Goal: Find specific page/section: Find specific page/section

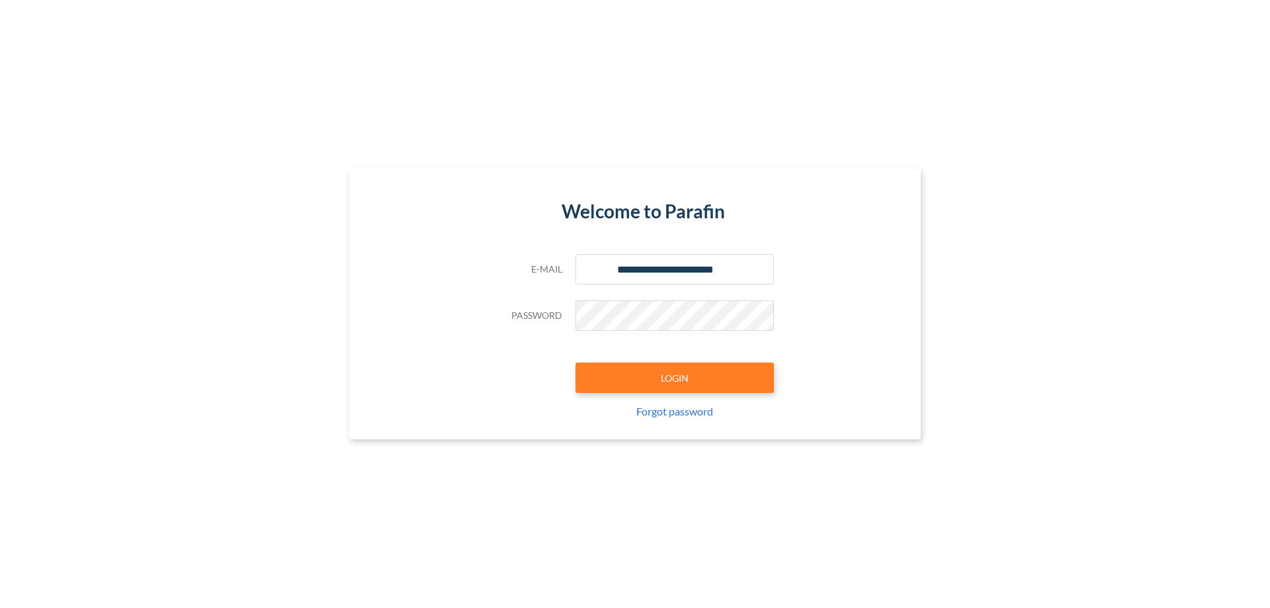
type input "**********"
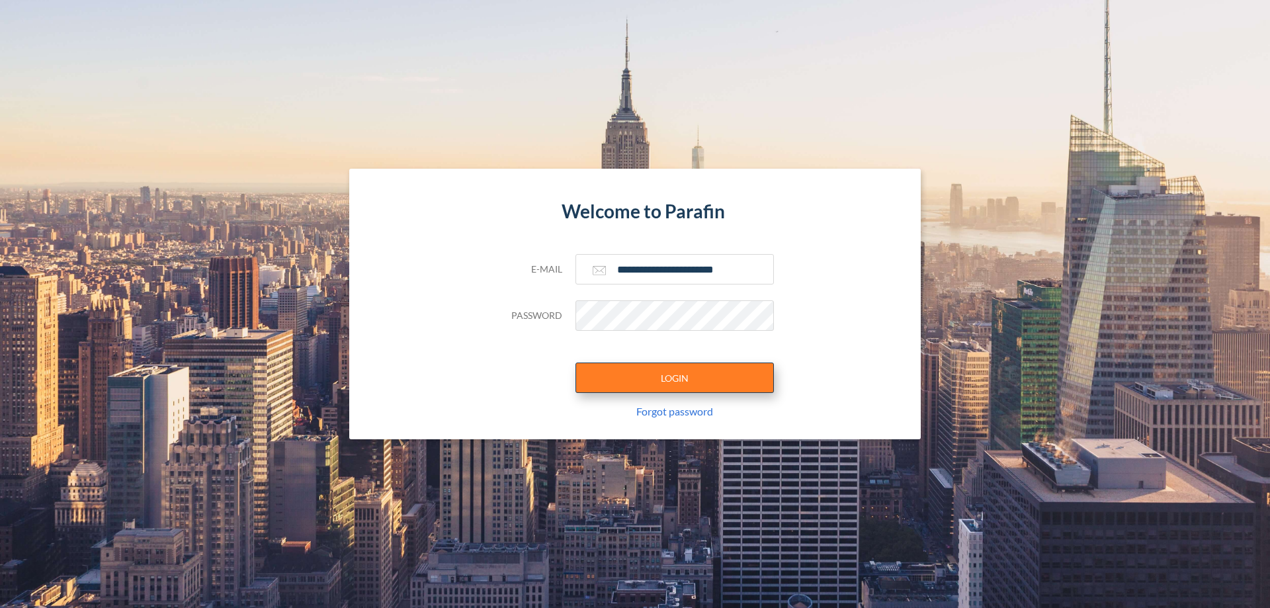
click at [674, 378] on button "LOGIN" at bounding box center [674, 377] width 198 height 30
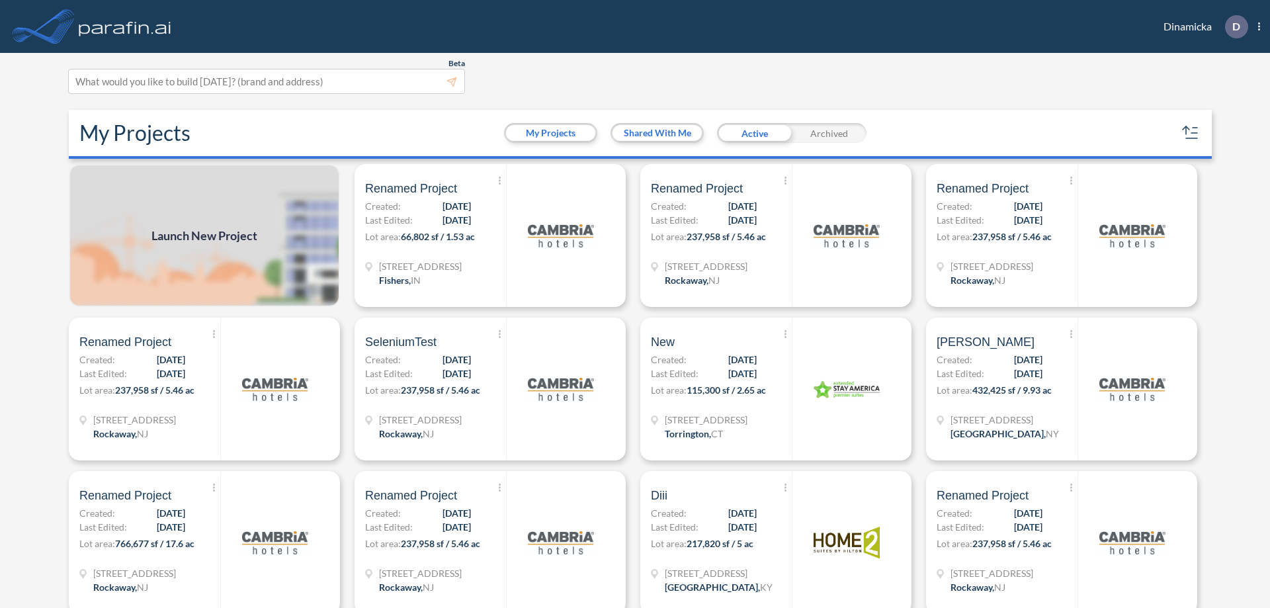
scroll to position [3, 0]
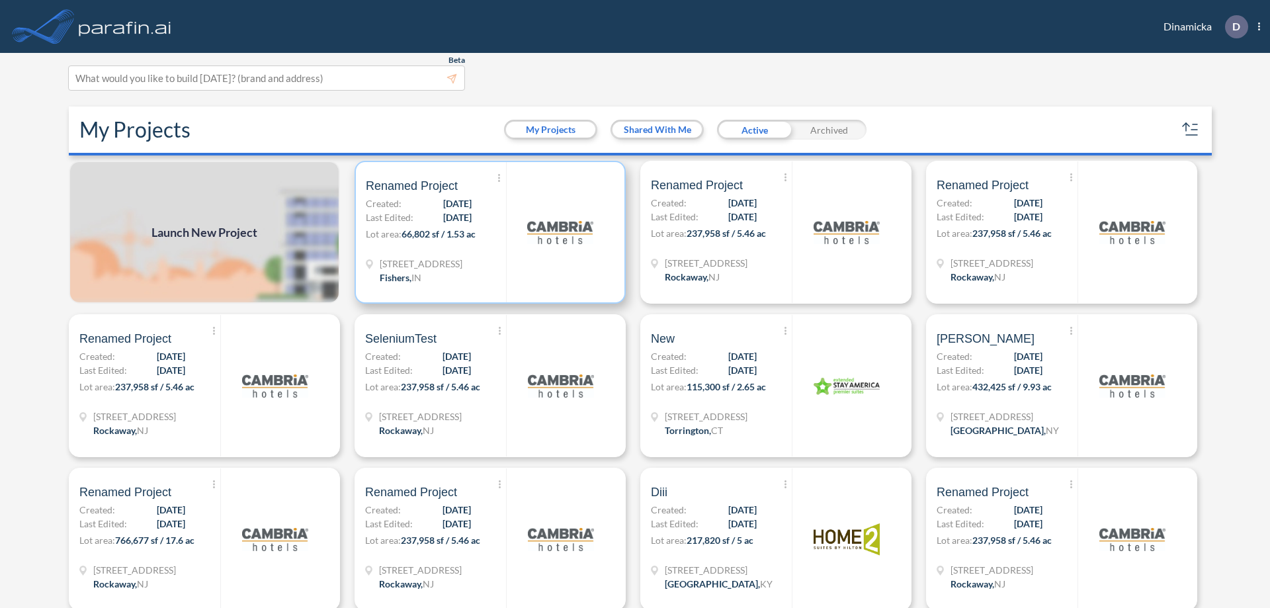
click at [487, 232] on p "Lot area: 66,802 sf / 1.53 ac" at bounding box center [436, 236] width 140 height 19
